Goal: Information Seeking & Learning: Learn about a topic

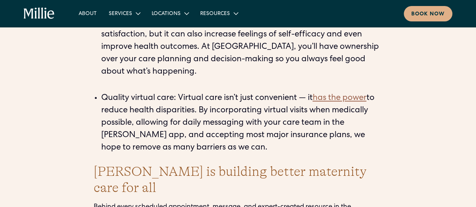
scroll to position [441, 0]
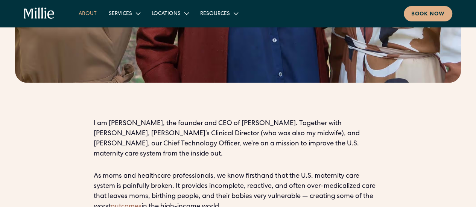
click at [91, 17] on link "About" at bounding box center [88, 13] width 30 height 12
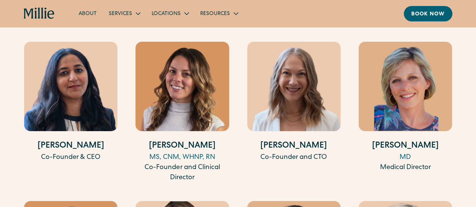
scroll to position [1417, 0]
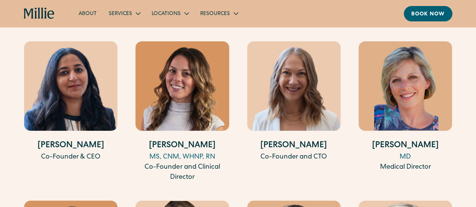
click at [296, 163] on div "Co-Founder and CTO" at bounding box center [293, 157] width 93 height 10
click at [296, 149] on h4 "Sarah Reynolds" at bounding box center [293, 146] width 93 height 12
click at [291, 117] on img at bounding box center [293, 86] width 93 height 90
